Goal: Task Accomplishment & Management: Use online tool/utility

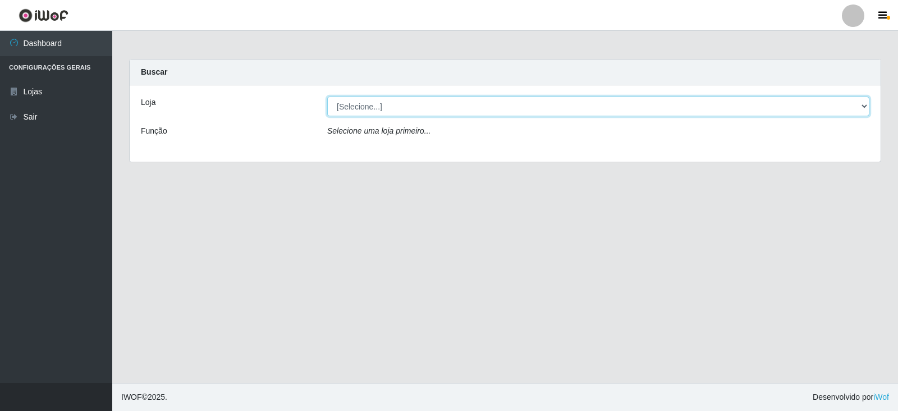
click at [861, 103] on select "[Selecione...] Extrabom - Loja 18 Goiabeiras" at bounding box center [598, 106] width 542 height 20
select select "501"
click at [327, 96] on select "[Selecione...] Extrabom - Loja 18 Goiabeiras" at bounding box center [598, 106] width 542 height 20
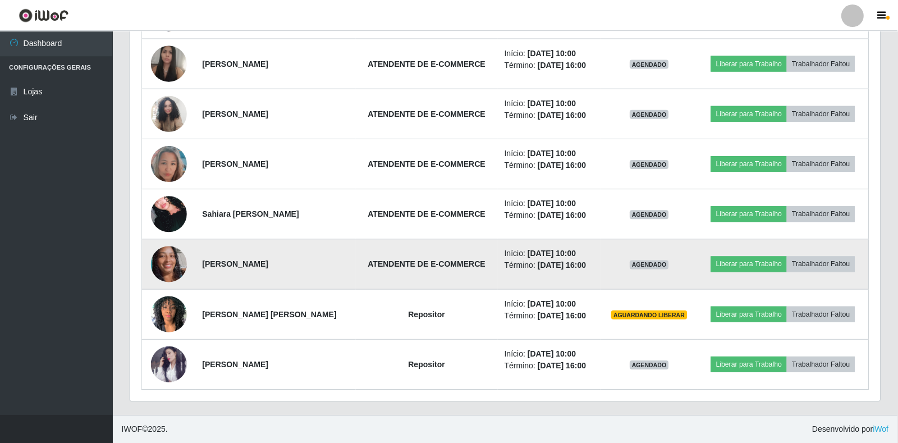
scroll to position [502, 0]
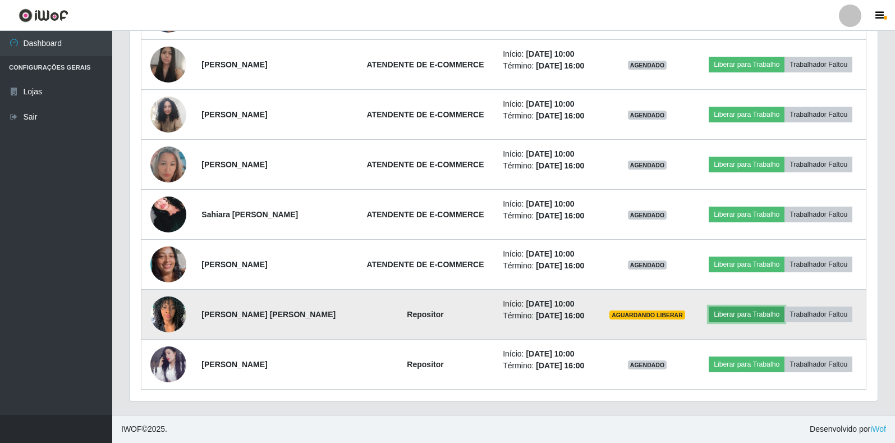
click at [767, 316] on button "Liberar para Trabalho" at bounding box center [747, 314] width 76 height 16
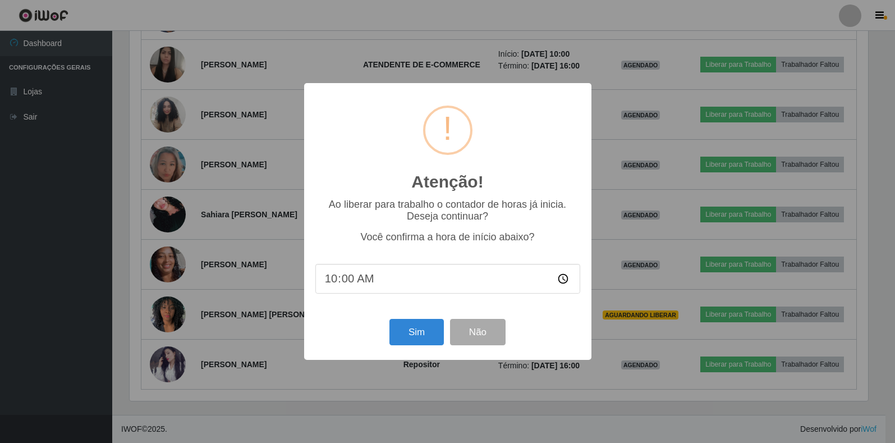
click at [755, 315] on div "Atenção! × Ao liberar para trabalho o contador de horas já inicia. Deseja conti…" at bounding box center [447, 221] width 895 height 443
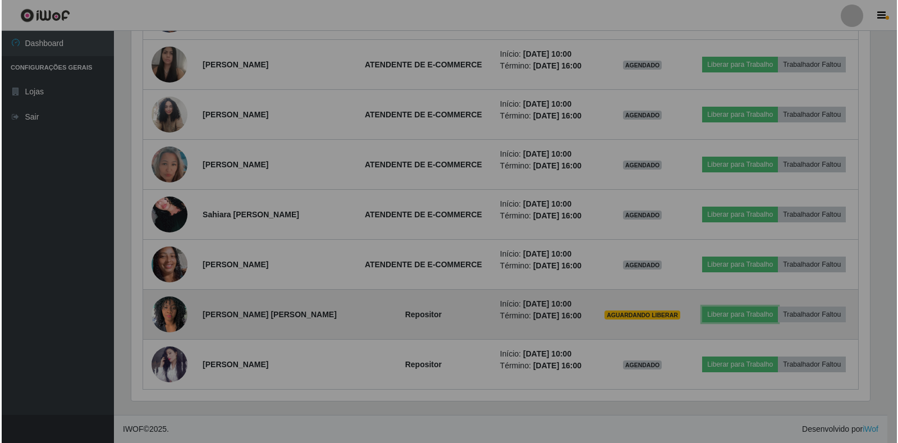
scroll to position [233, 748]
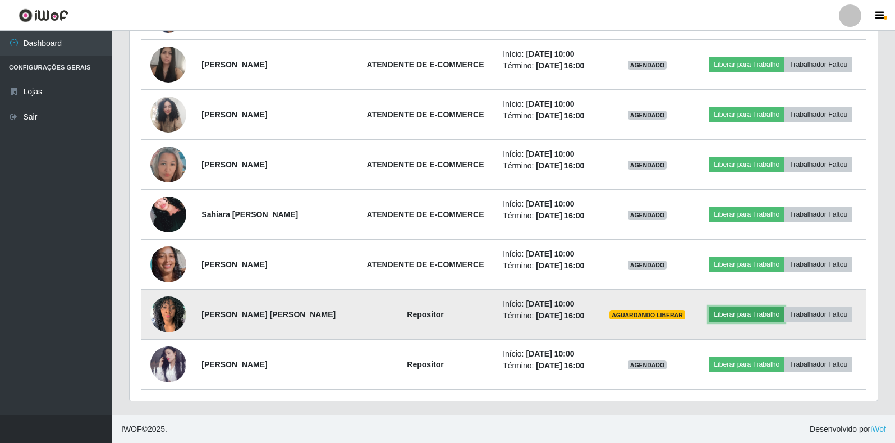
click at [765, 316] on button "Liberar para Trabalho" at bounding box center [747, 314] width 76 height 16
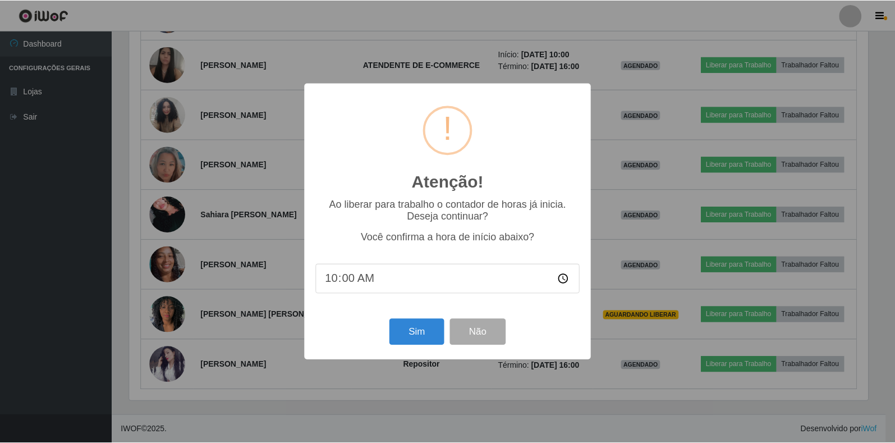
scroll to position [233, 741]
click at [425, 328] on button "Sim" at bounding box center [417, 332] width 54 height 26
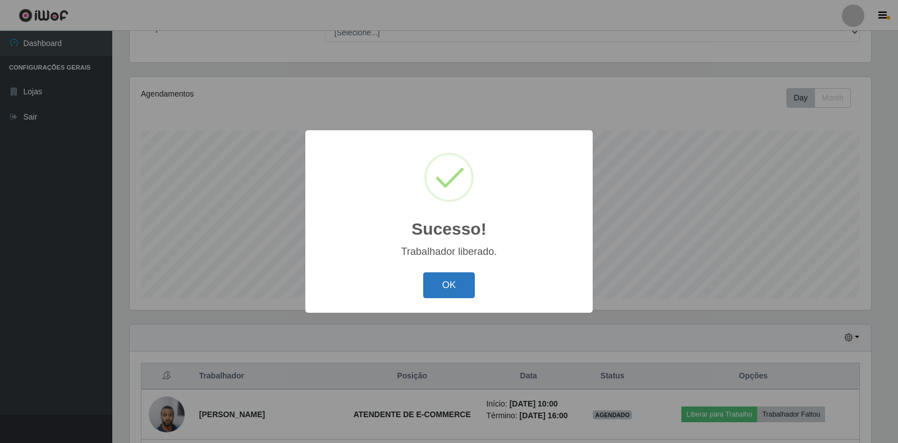
click at [443, 294] on button "OK" at bounding box center [449, 285] width 52 height 26
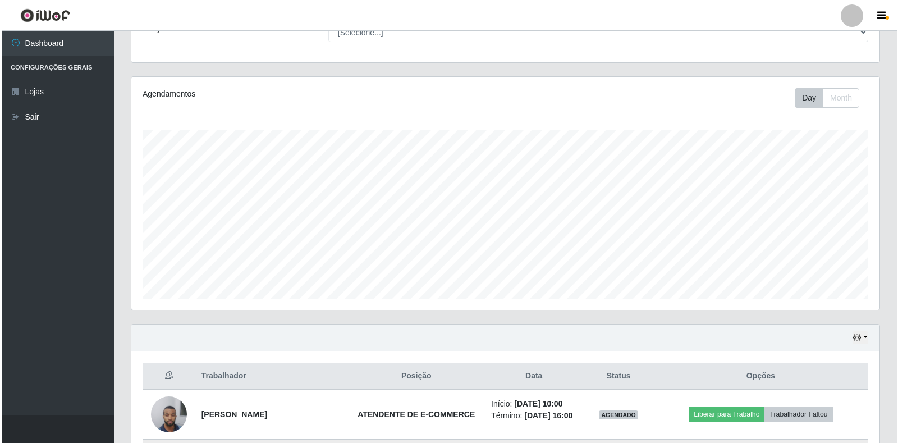
scroll to position [271, 0]
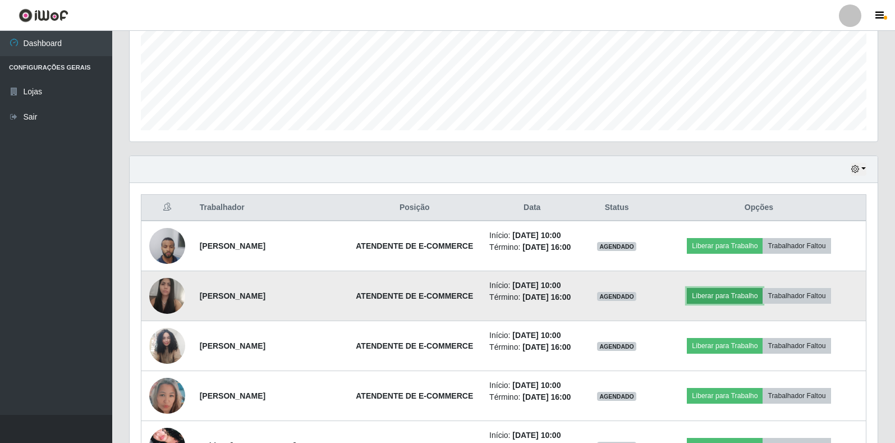
click at [729, 296] on button "Liberar para Trabalho" at bounding box center [725, 296] width 76 height 16
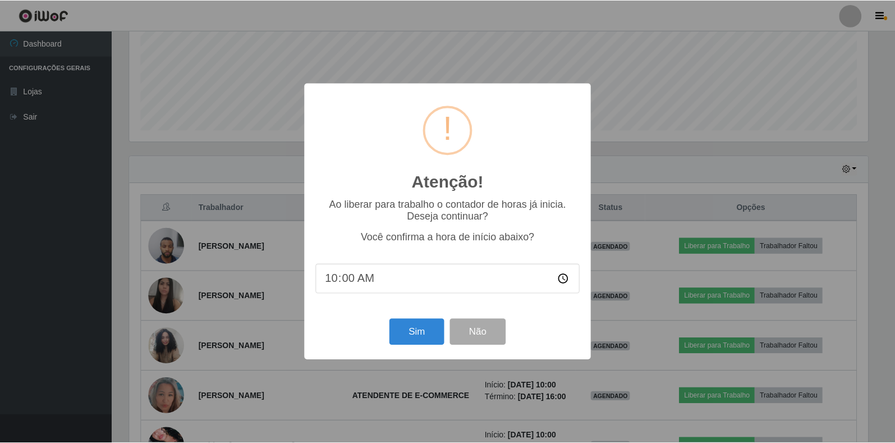
scroll to position [233, 741]
click at [418, 335] on button "Sim" at bounding box center [417, 332] width 54 height 26
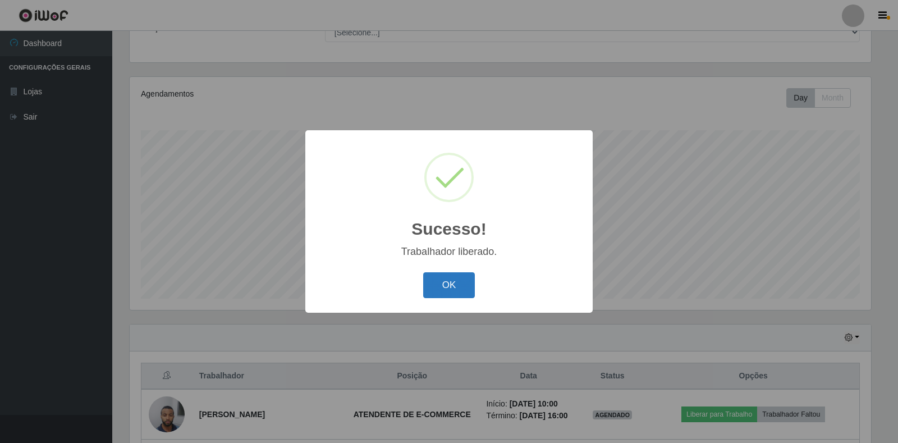
click at [457, 278] on button "OK" at bounding box center [449, 285] width 52 height 26
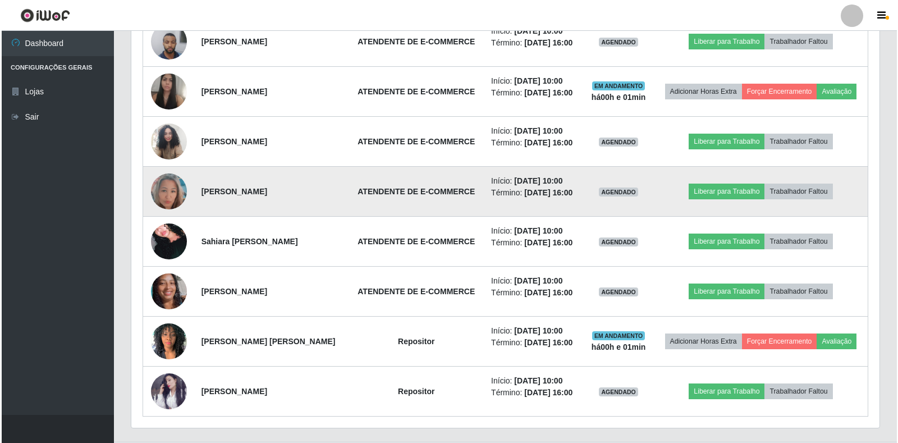
scroll to position [495, 0]
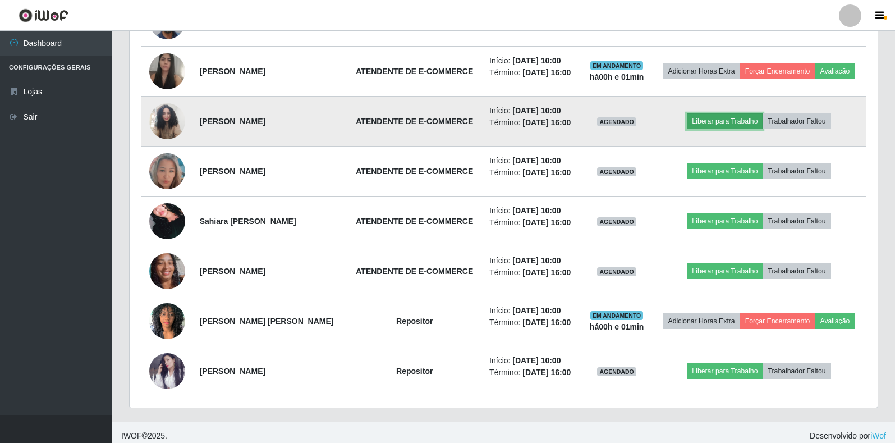
click at [717, 118] on button "Liberar para Trabalho" at bounding box center [725, 121] width 76 height 16
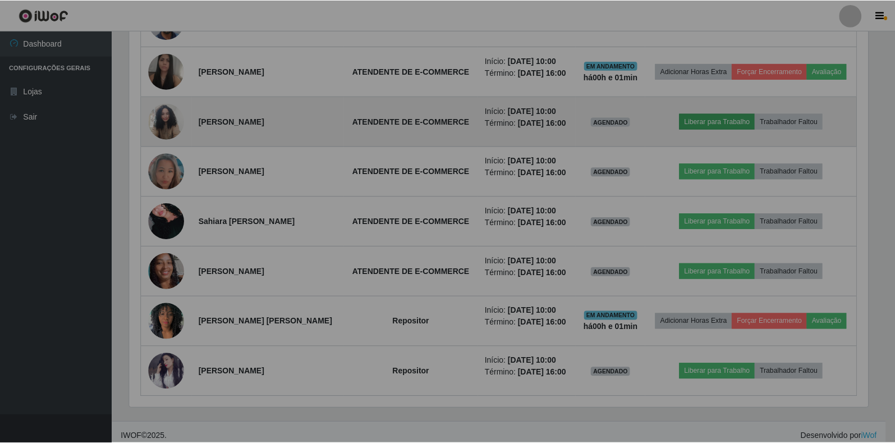
scroll to position [0, 0]
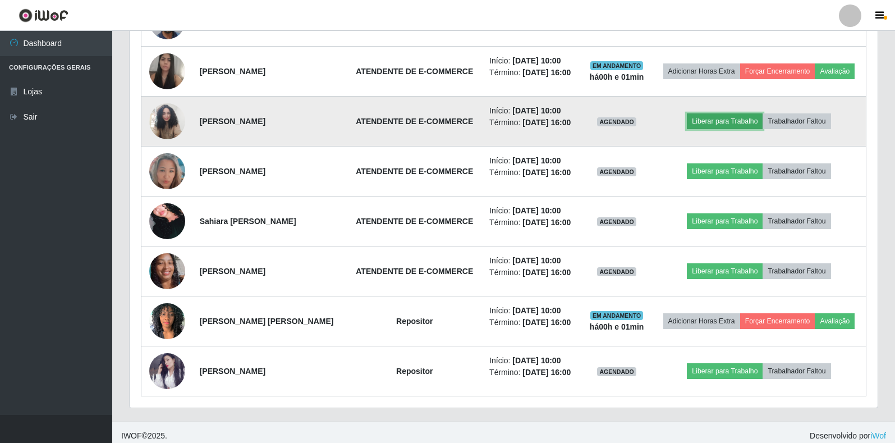
click at [704, 123] on button "Liberar para Trabalho" at bounding box center [725, 121] width 76 height 16
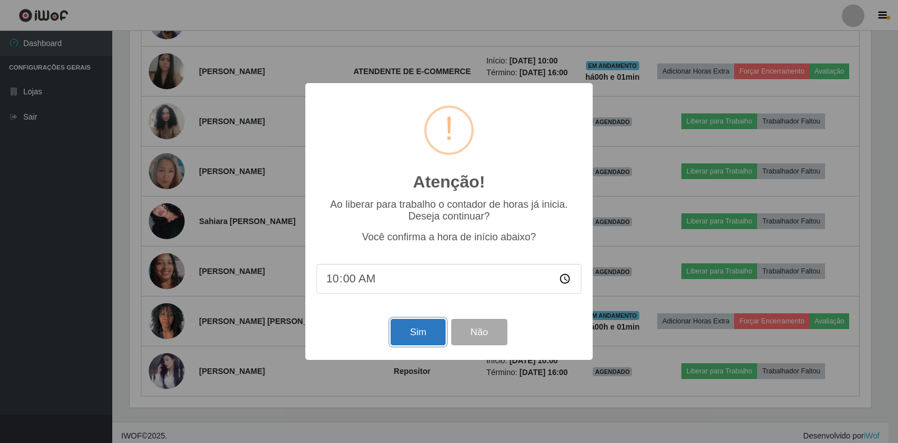
click at [403, 334] on button "Sim" at bounding box center [417, 332] width 54 height 26
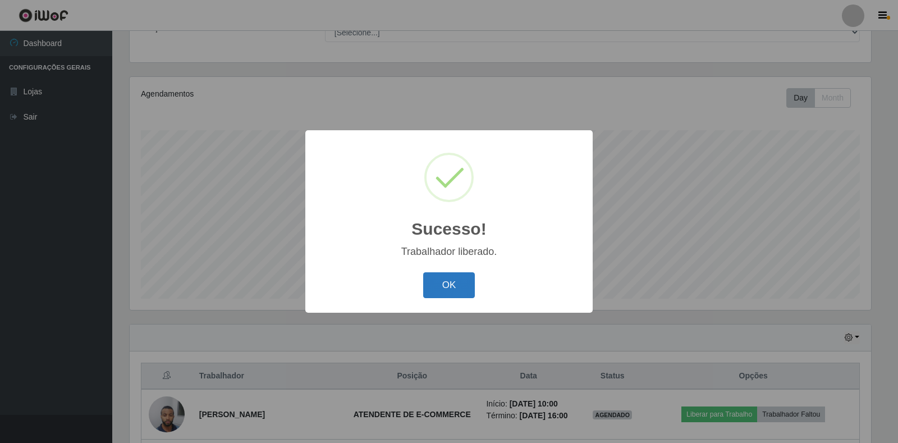
click at [439, 288] on button "OK" at bounding box center [449, 285] width 52 height 26
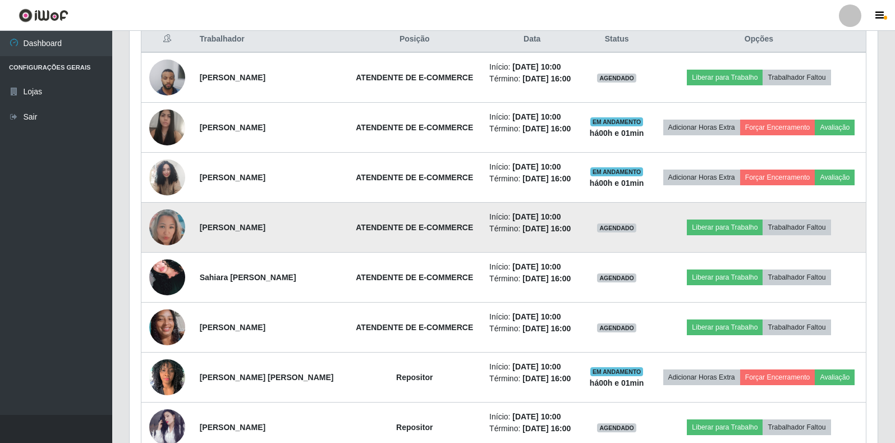
drag, startPoint x: 716, startPoint y: 228, endPoint x: 615, endPoint y: 241, distance: 101.8
click at [615, 241] on td "AGENDADO" at bounding box center [616, 228] width 71 height 50
click at [737, 228] on button "Liberar para Trabalho" at bounding box center [725, 227] width 76 height 16
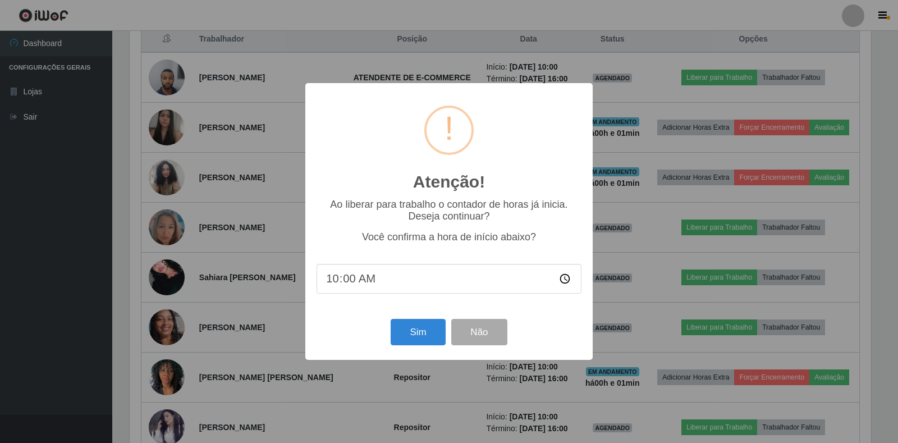
click at [722, 224] on div "Atenção! × Ao liberar para trabalho o contador de horas já inicia. Deseja conti…" at bounding box center [449, 221] width 898 height 443
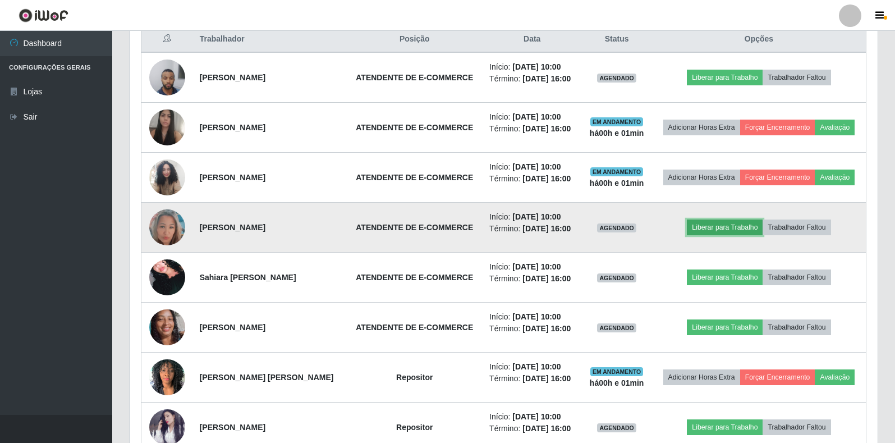
click at [713, 230] on button "Liberar para Trabalho" at bounding box center [725, 227] width 76 height 16
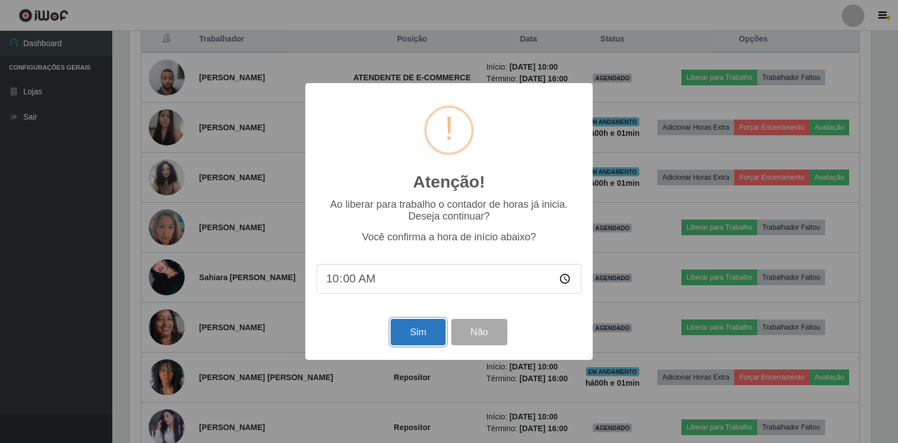
click at [397, 334] on button "Sim" at bounding box center [417, 332] width 54 height 26
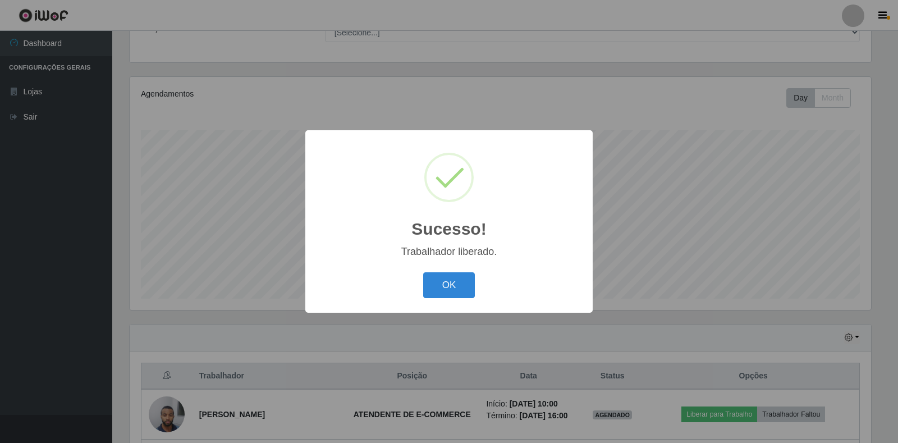
click at [416, 287] on div "OK Cancel" at bounding box center [448, 285] width 265 height 32
click at [431, 287] on button "OK" at bounding box center [449, 285] width 52 height 26
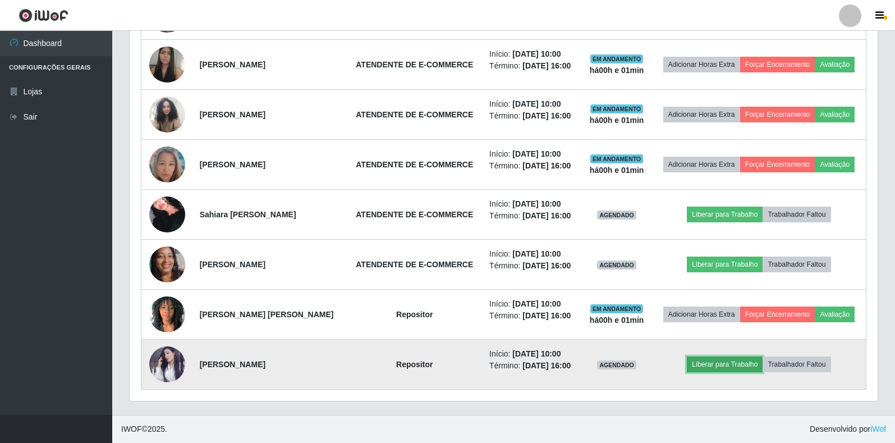
click at [743, 364] on button "Liberar para Trabalho" at bounding box center [725, 364] width 76 height 16
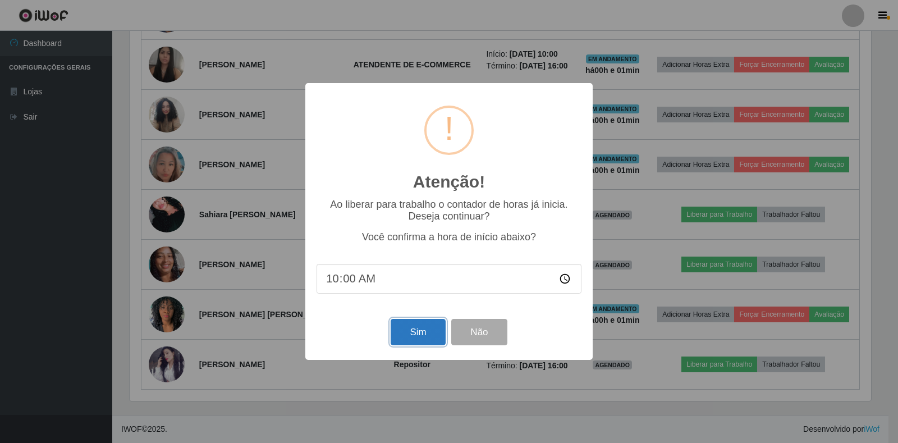
click at [411, 334] on button "Sim" at bounding box center [417, 332] width 54 height 26
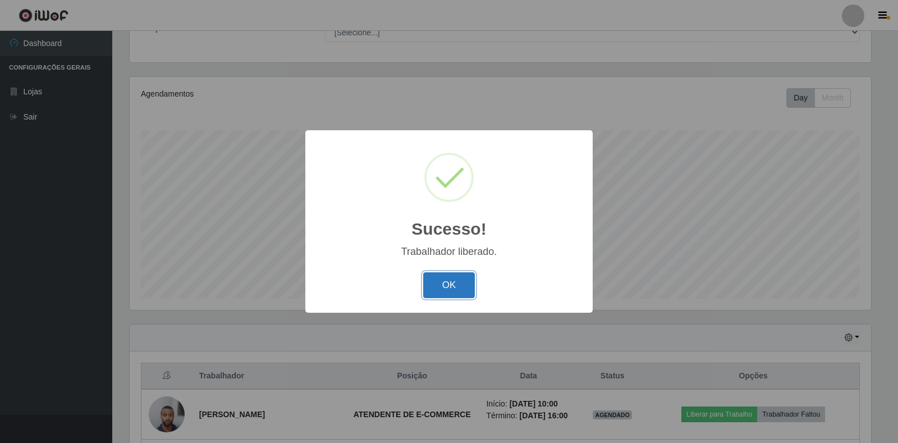
click at [457, 287] on button "OK" at bounding box center [449, 285] width 52 height 26
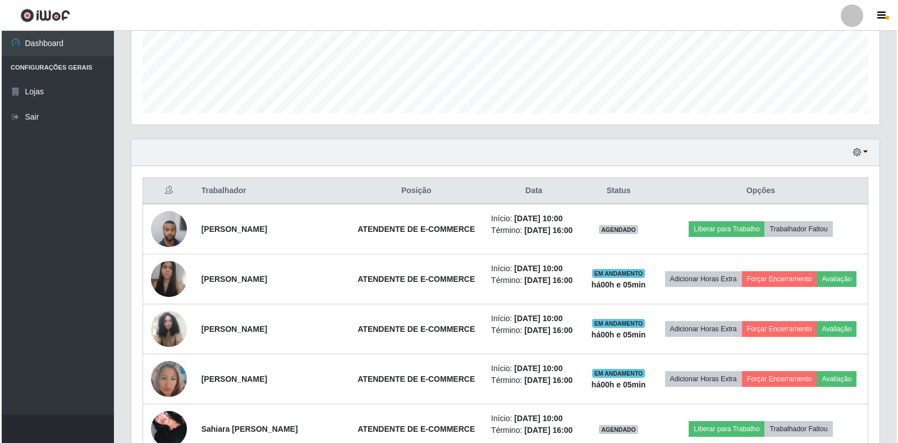
scroll to position [502, 0]
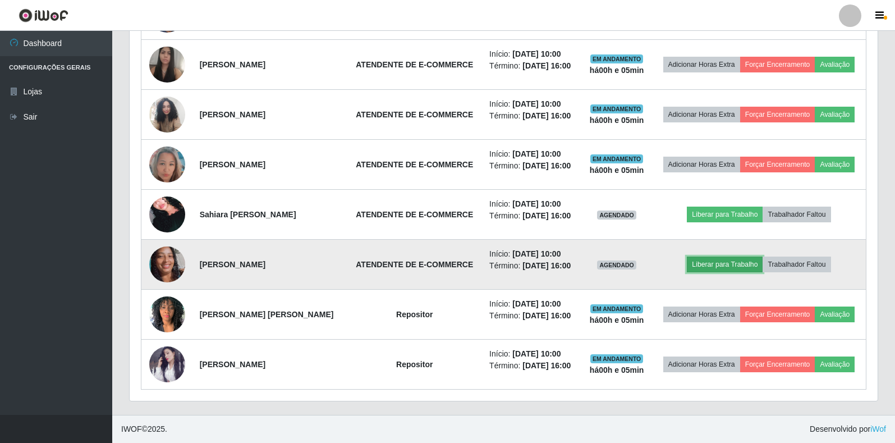
click at [721, 259] on button "Liberar para Trabalho" at bounding box center [725, 264] width 76 height 16
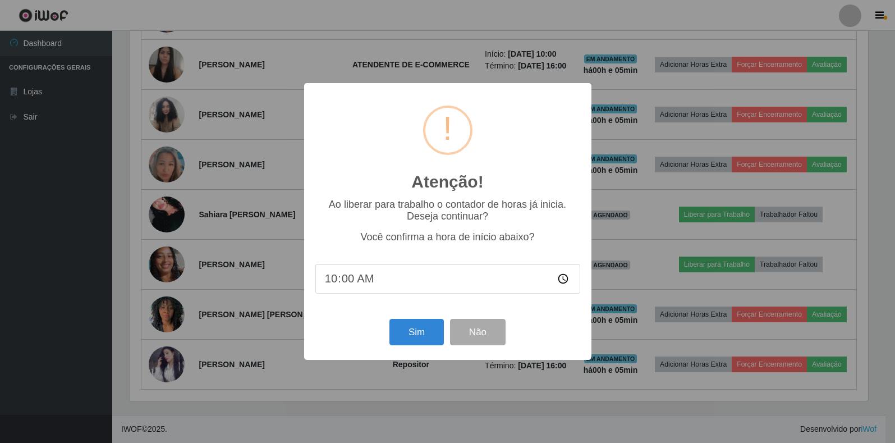
click at [711, 265] on div "Atenção! × Ao liberar para trabalho o contador de horas já inicia. Deseja conti…" at bounding box center [447, 221] width 895 height 443
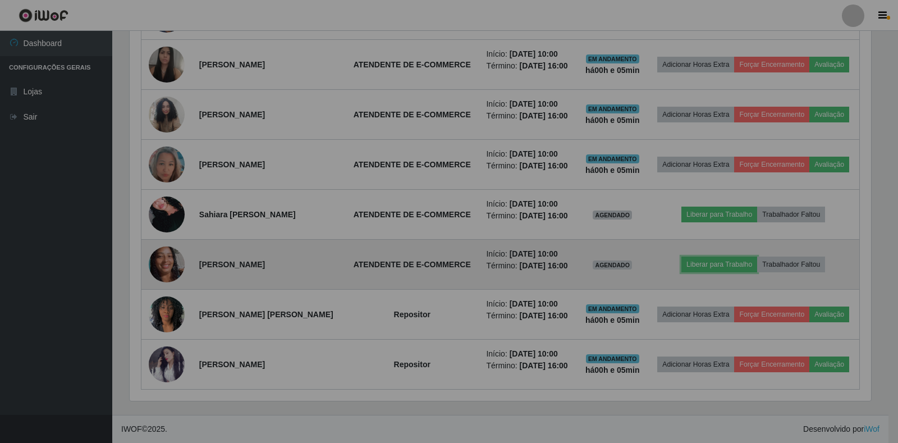
scroll to position [233, 748]
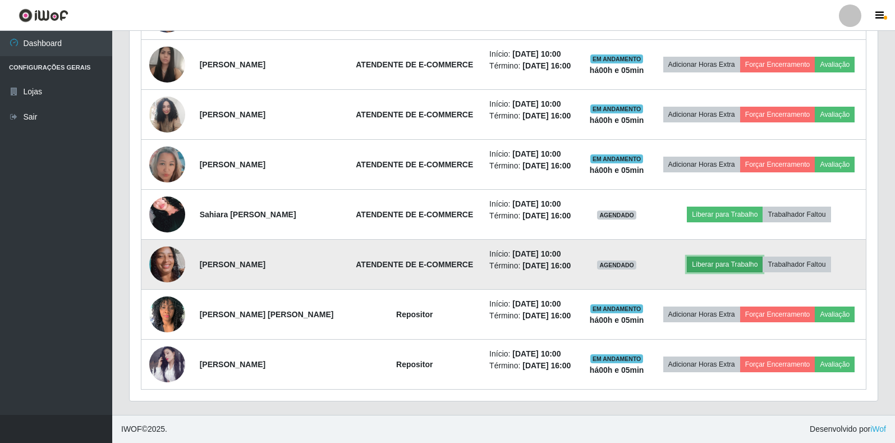
click at [706, 263] on button "Liberar para Trabalho" at bounding box center [725, 264] width 76 height 16
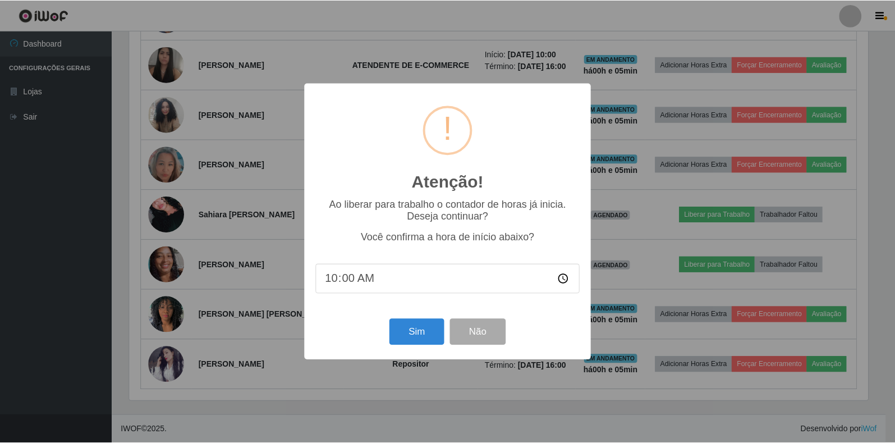
scroll to position [233, 741]
drag, startPoint x: 447, startPoint y: 334, endPoint x: 457, endPoint y: 330, distance: 10.8
click at [454, 332] on div "Sim Não" at bounding box center [448, 332] width 265 height 32
click at [419, 330] on button "Sim" at bounding box center [417, 332] width 54 height 26
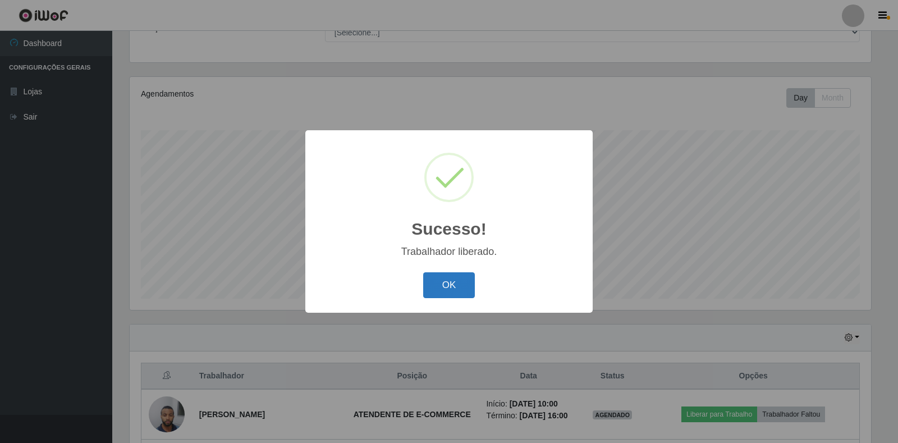
click at [444, 279] on button "OK" at bounding box center [449, 285] width 52 height 26
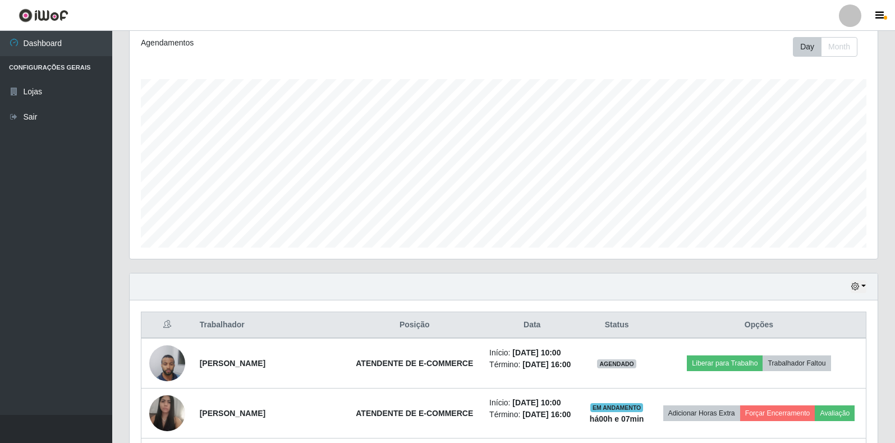
scroll to position [495, 0]
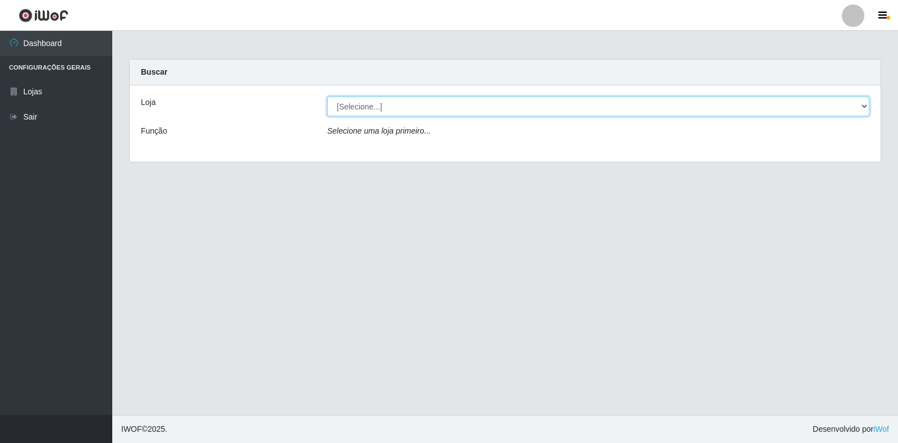
drag, startPoint x: 811, startPoint y: 106, endPoint x: 784, endPoint y: 104, distance: 26.4
click at [812, 105] on select "[Selecione...] Extrabom - Loja 18 Goiabeiras" at bounding box center [598, 106] width 542 height 20
select select "501"
click at [327, 96] on select "[Selecione...] Extrabom - Loja 18 Goiabeiras" at bounding box center [598, 106] width 542 height 20
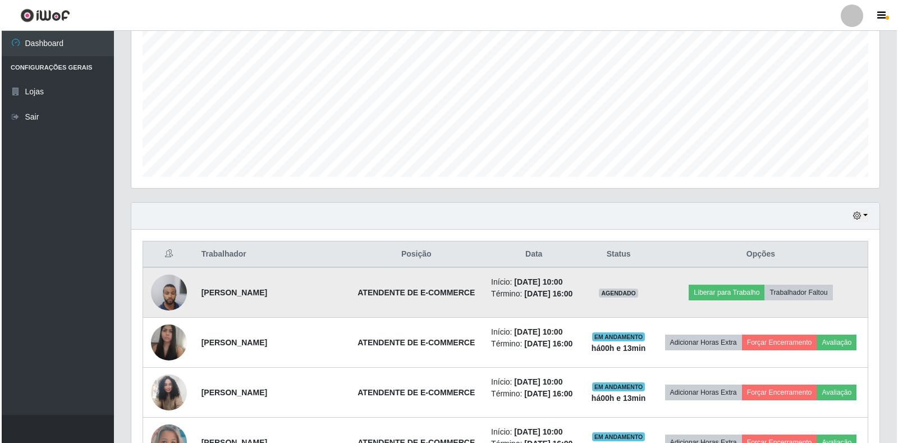
scroll to position [334, 0]
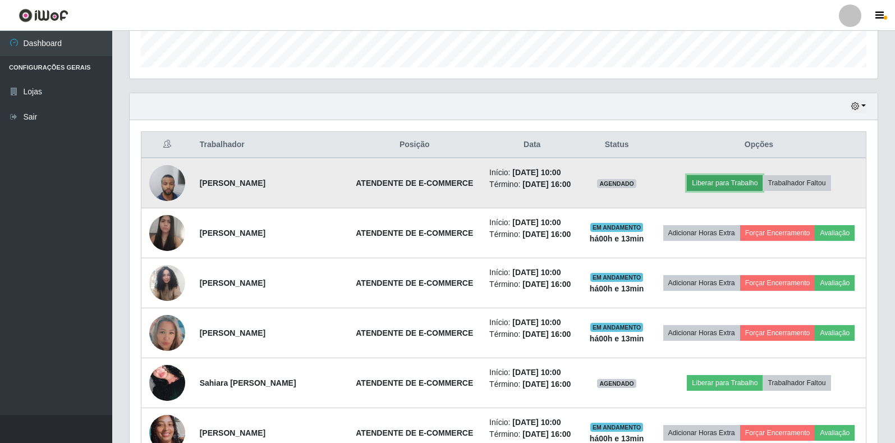
click at [740, 178] on button "Liberar para Trabalho" at bounding box center [725, 183] width 76 height 16
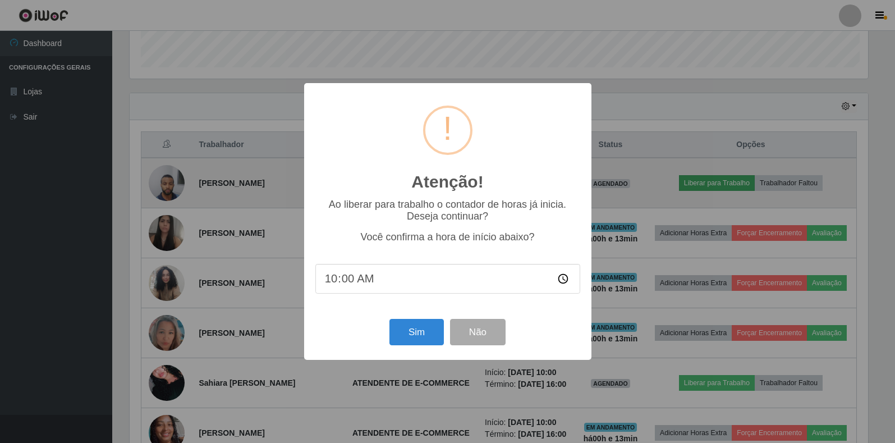
scroll to position [233, 741]
click at [711, 182] on div "Atenção! × Ao liberar para trabalho o contador de horas já inicia. Deseja conti…" at bounding box center [449, 221] width 898 height 443
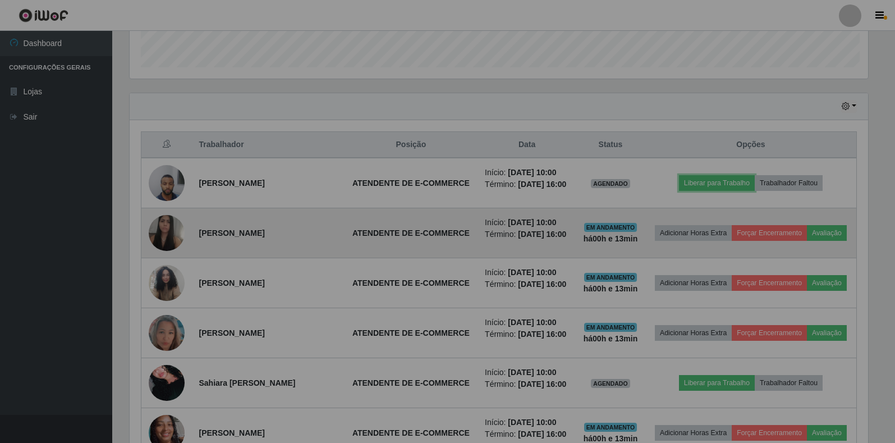
scroll to position [233, 748]
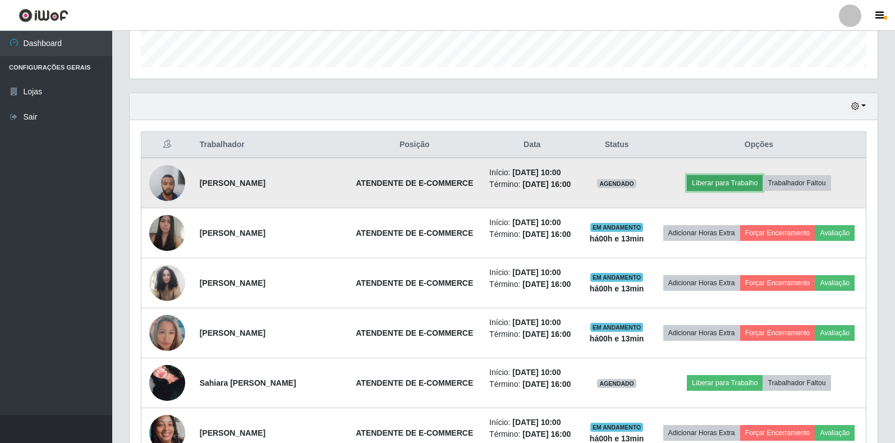
click at [715, 181] on button "Liberar para Trabalho" at bounding box center [725, 183] width 76 height 16
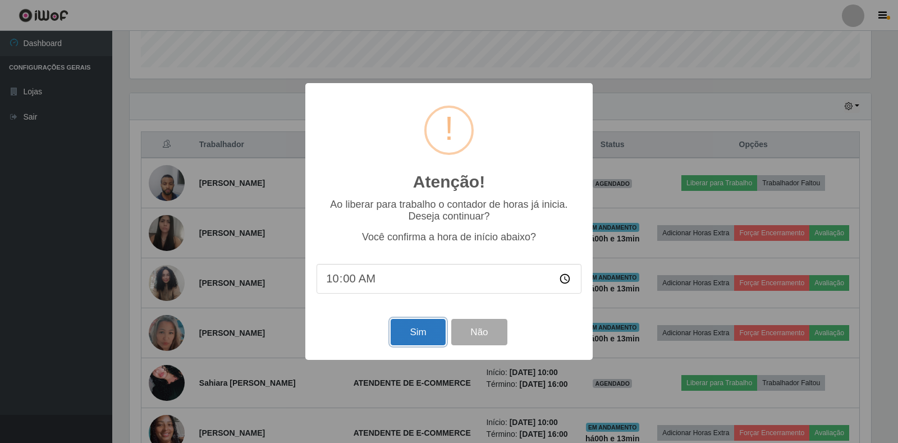
click at [411, 326] on button "Sim" at bounding box center [417, 332] width 54 height 26
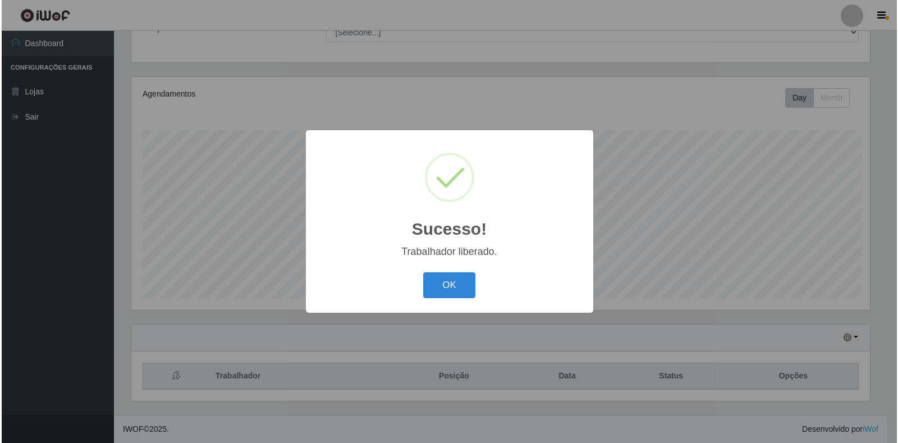
scroll to position [103, 0]
